Goal: Find specific page/section: Find specific page/section

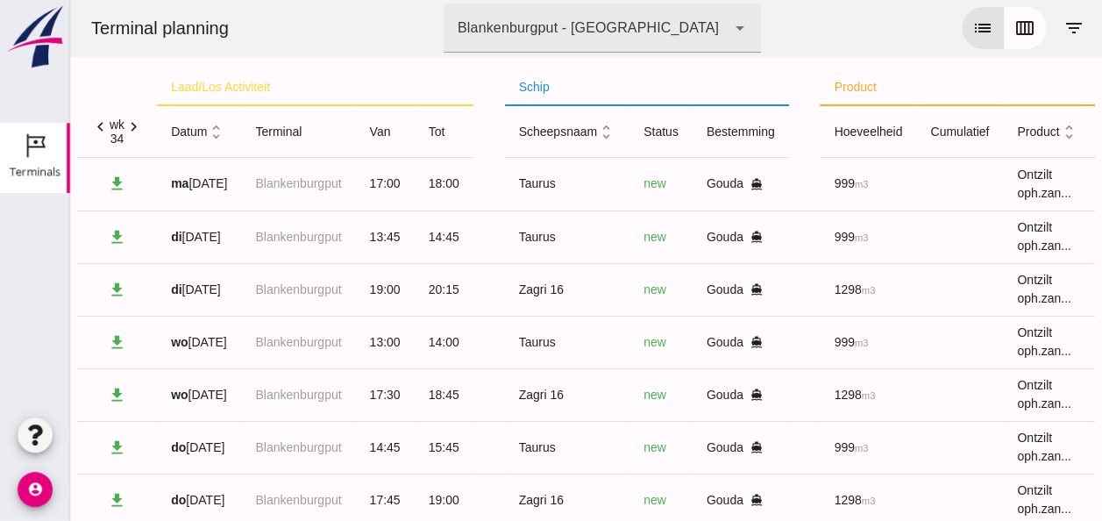
click icon "unfold_more"
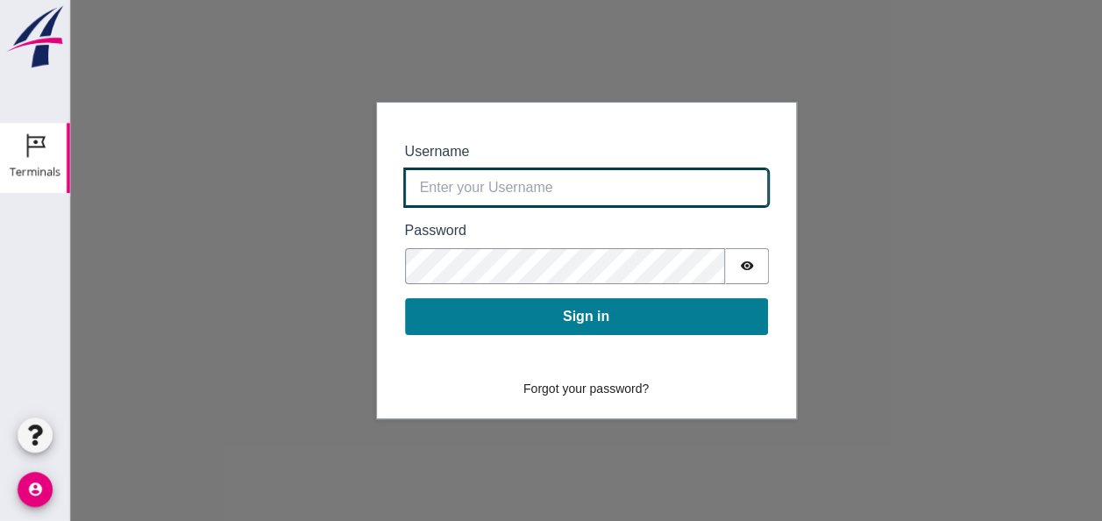
type input "0390.shp+bon@vanoord.com"
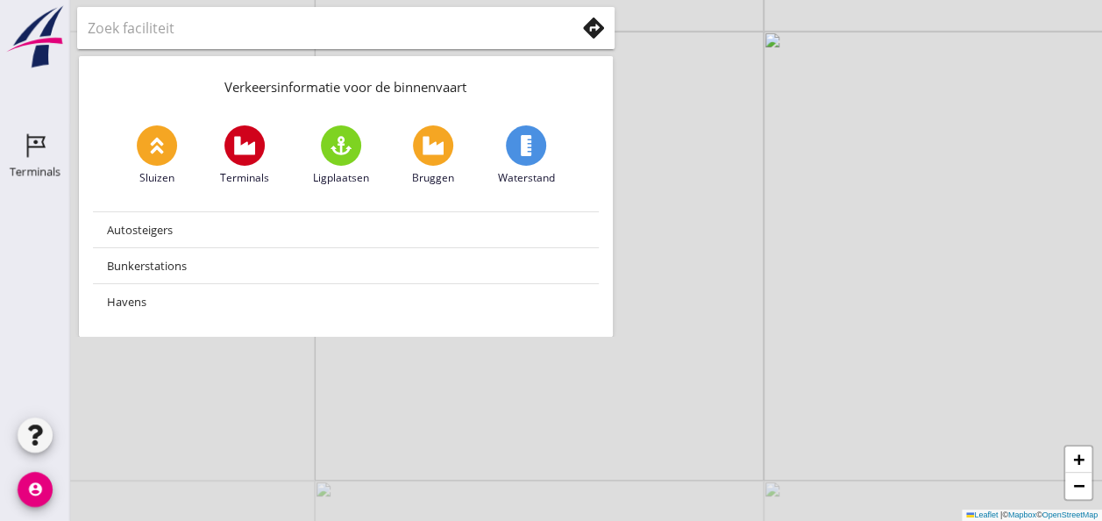
click at [41, 146] on use at bounding box center [36, 146] width 18 height 24
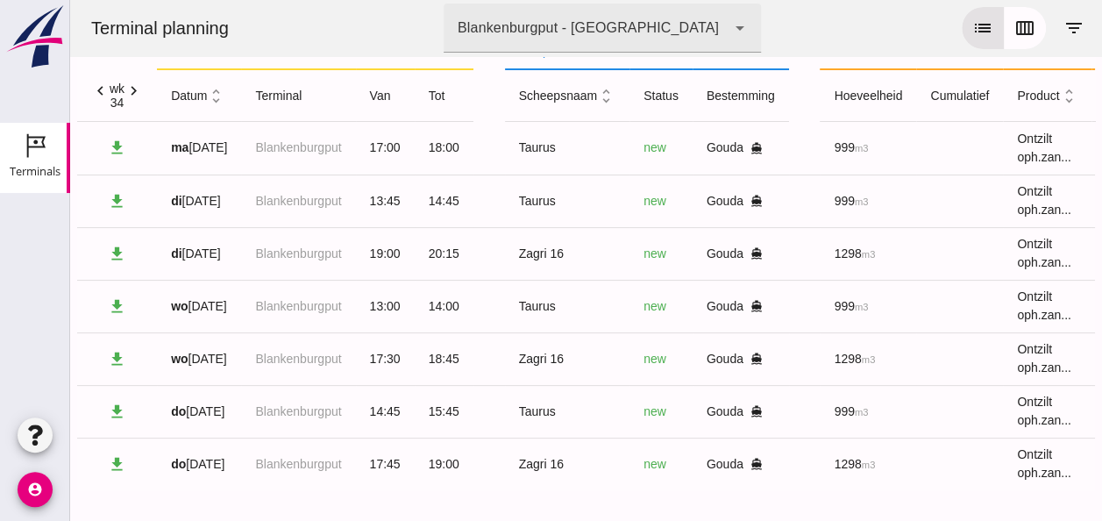
scroll to position [54, 0]
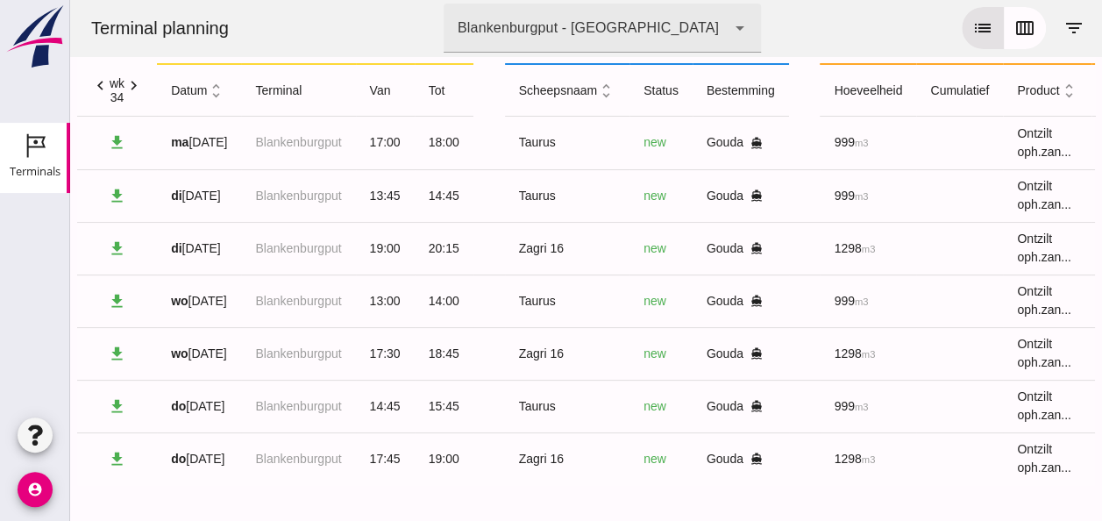
click icon "unfold_more"
click icon "expand_more"
click icon "expand_less"
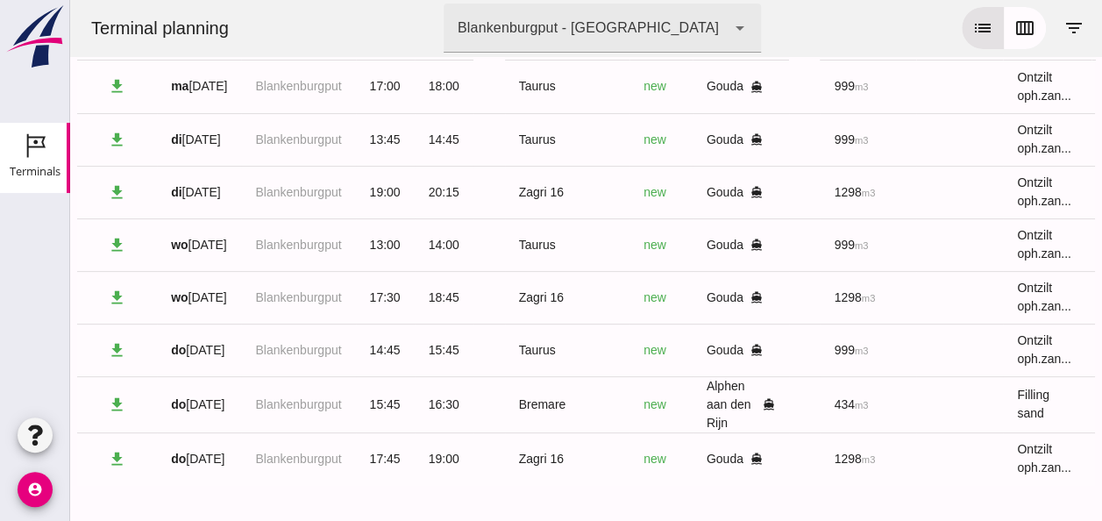
scroll to position [110, 0]
